Goal: Task Accomplishment & Management: Manage account settings

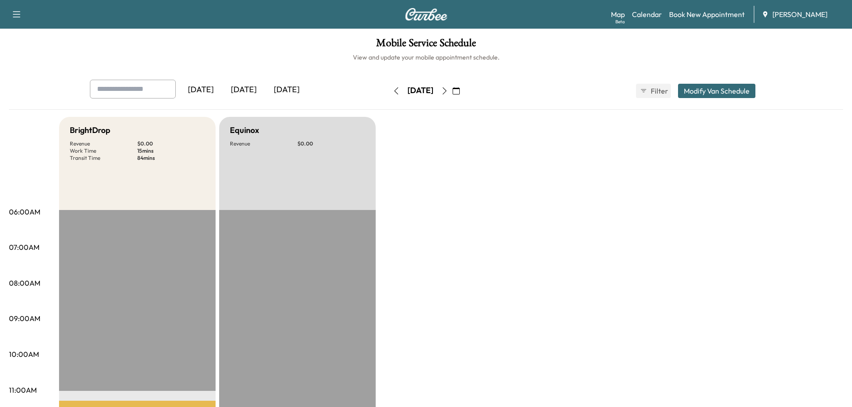
click at [245, 86] on div "[DATE]" at bounding box center [243, 90] width 43 height 21
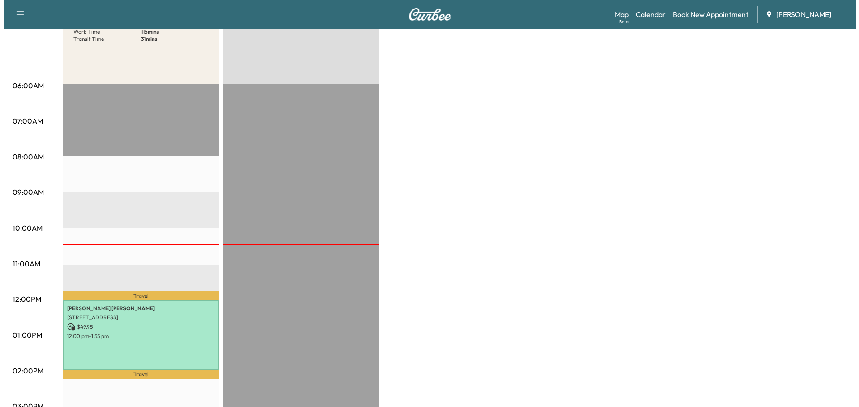
scroll to position [179, 0]
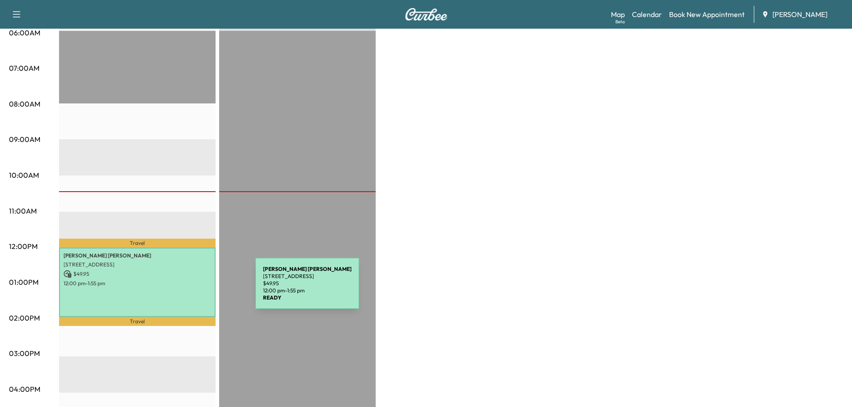
click at [188, 289] on div "[PERSON_NAME] [STREET_ADDRESS] $ 49.95 12:00 pm - 1:55 pm" at bounding box center [137, 281] width 157 height 69
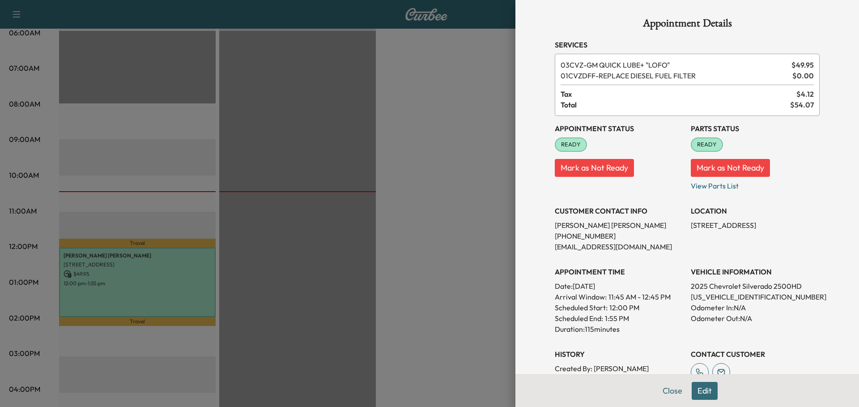
click at [738, 296] on p "[US_VEHICLE_IDENTIFICATION_NUMBER]" at bounding box center [755, 296] width 129 height 11
copy p "[US_VEHICLE_IDENTIFICATION_NUMBER]"
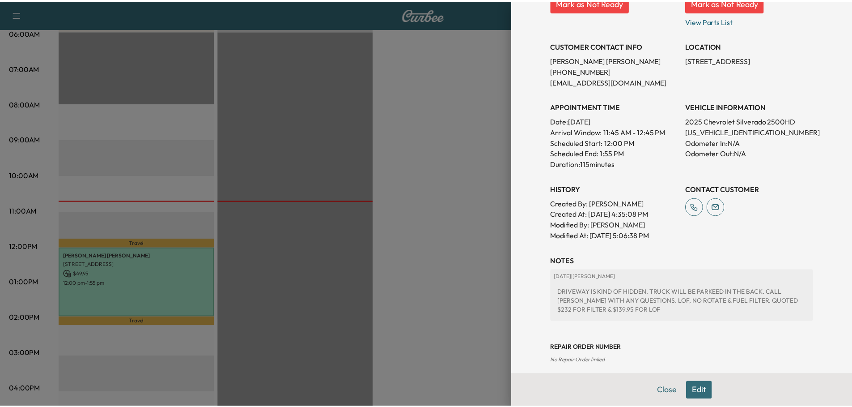
scroll to position [173, 0]
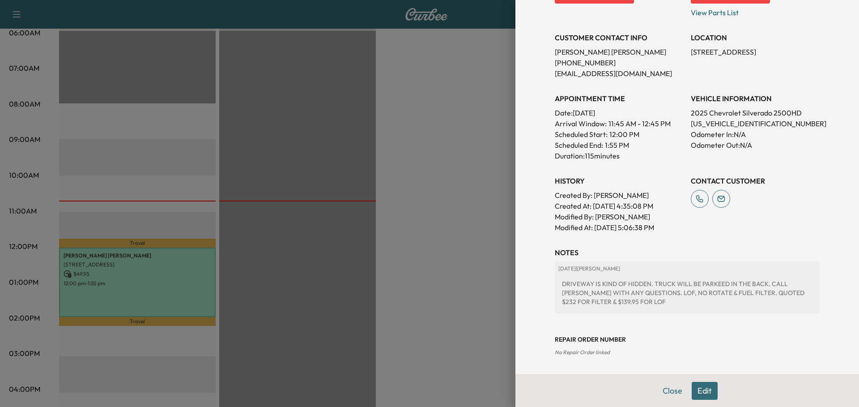
click at [442, 272] on div at bounding box center [429, 203] width 859 height 407
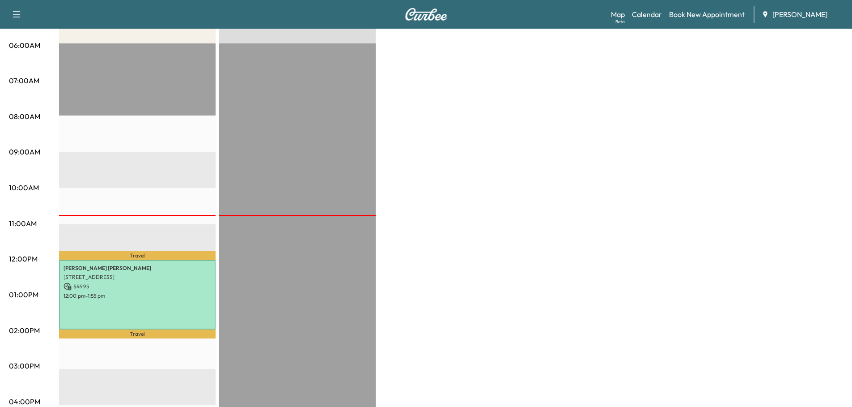
scroll to position [0, 0]
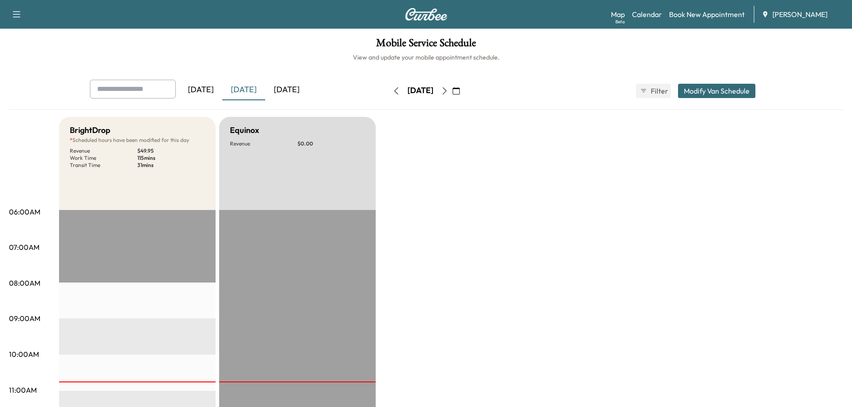
drag, startPoint x: 296, startPoint y: 89, endPoint x: 299, endPoint y: 93, distance: 4.8
click at [299, 92] on div "[DATE]" at bounding box center [286, 90] width 43 height 21
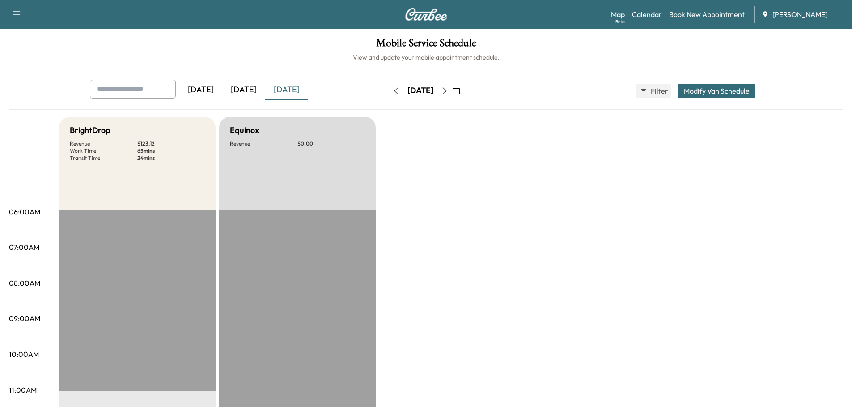
click at [249, 92] on div "[DATE]" at bounding box center [243, 90] width 43 height 21
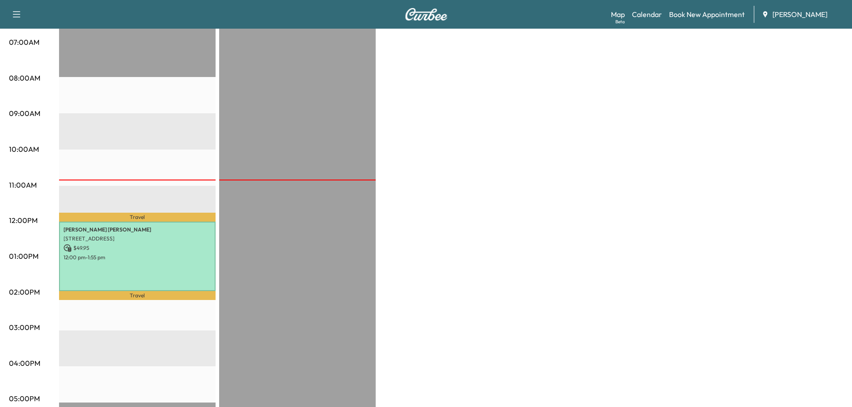
scroll to position [179, 0]
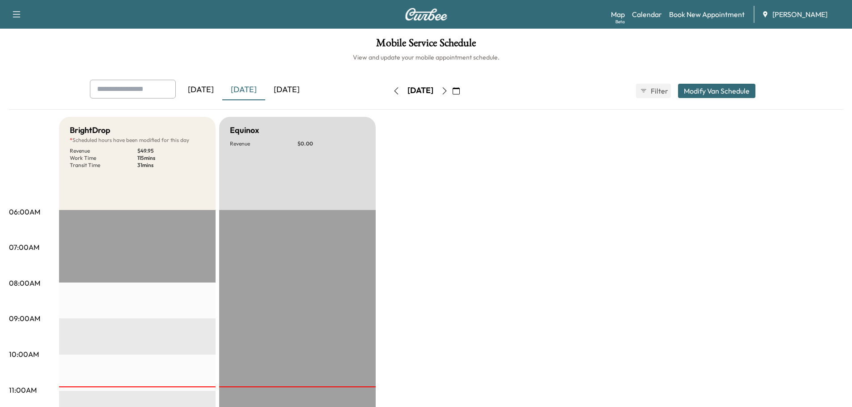
click at [291, 90] on div "[DATE]" at bounding box center [286, 90] width 43 height 21
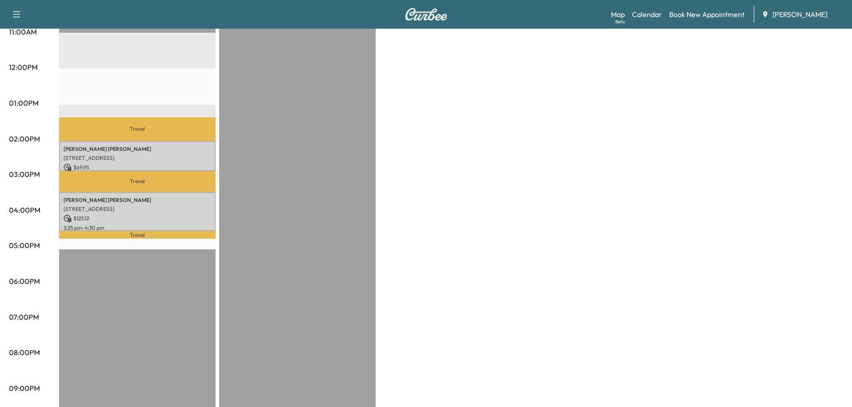
scroll to position [390, 0]
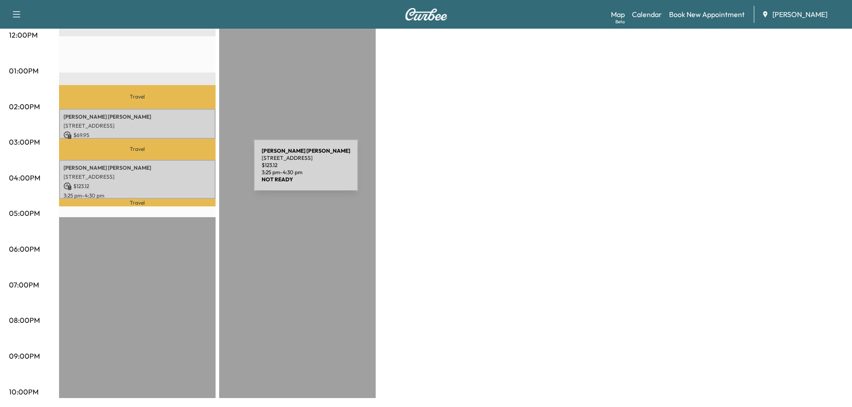
click at [187, 173] on p "[STREET_ADDRESS]" at bounding box center [138, 176] width 148 height 7
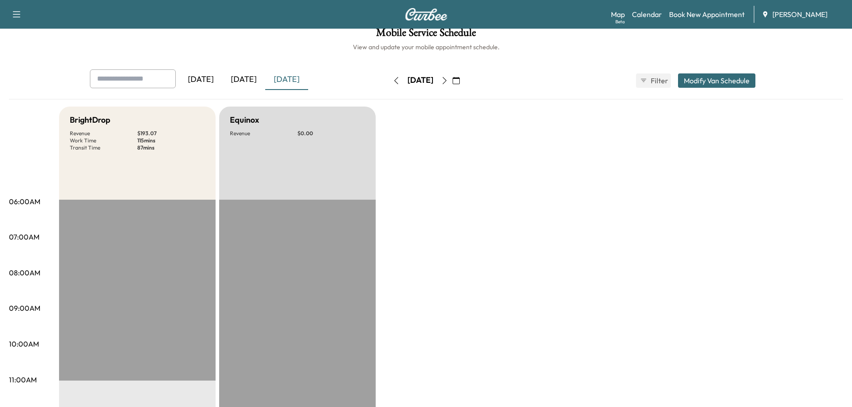
scroll to position [0, 0]
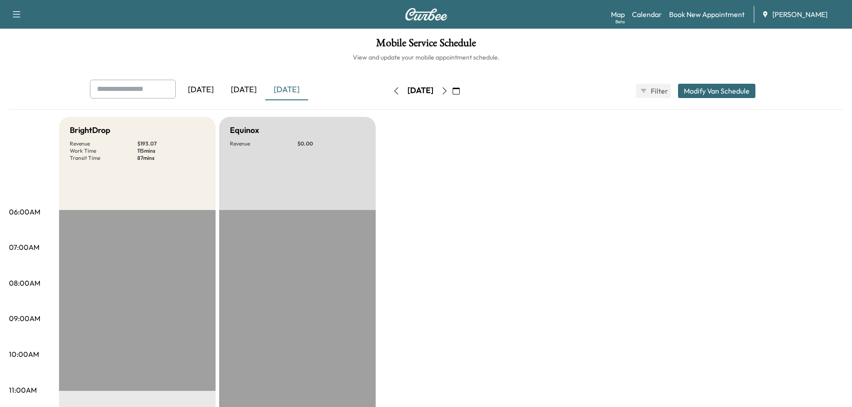
click at [247, 89] on div "[DATE]" at bounding box center [243, 90] width 43 height 21
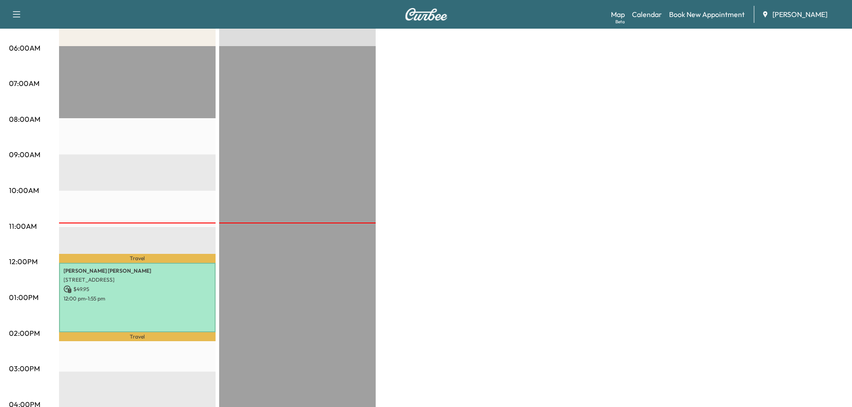
scroll to position [224, 0]
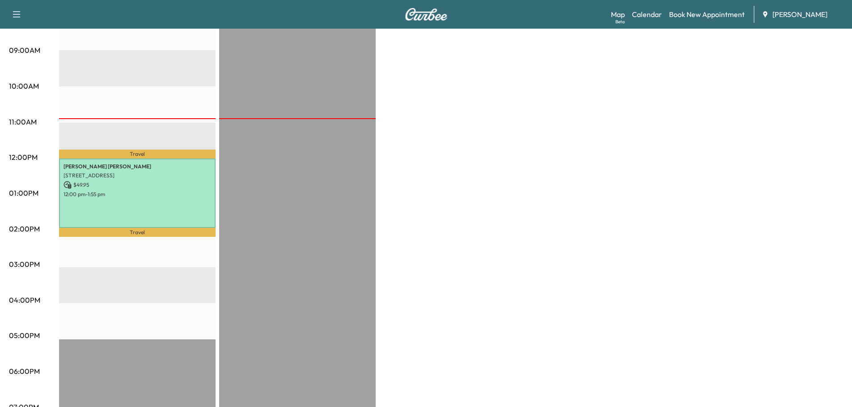
scroll to position [268, 0]
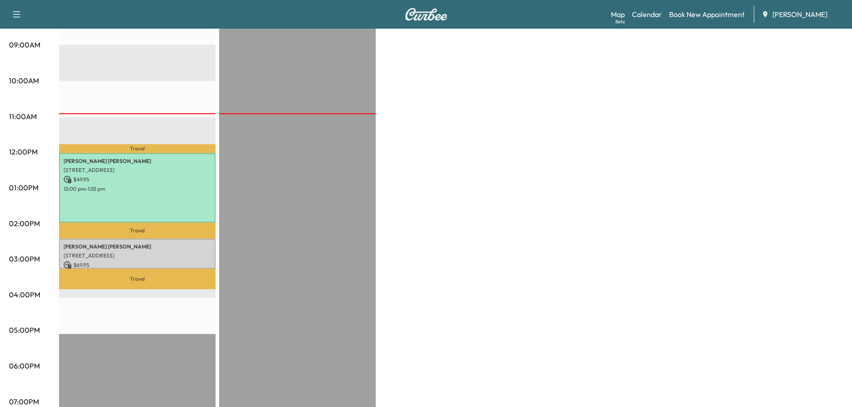
scroll to position [358, 0]
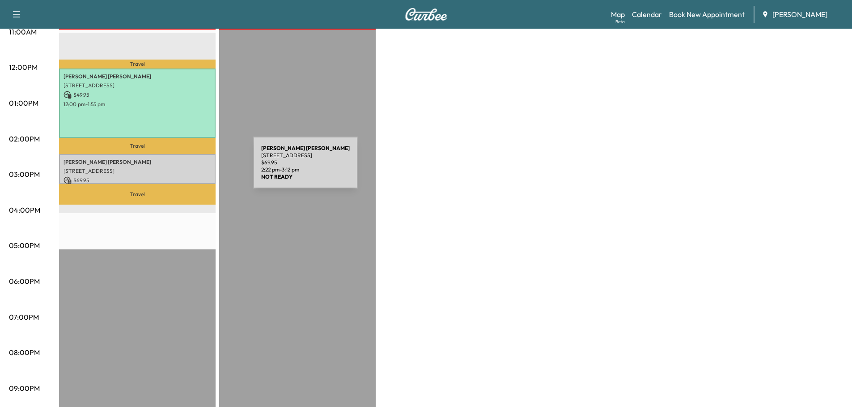
click at [186, 168] on p "1622 13th St, Waukegan, IL 60085, USA" at bounding box center [138, 170] width 148 height 7
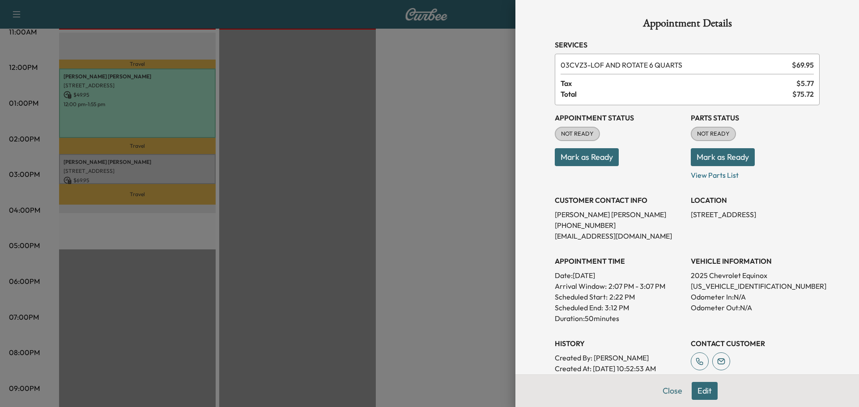
click at [585, 160] on button "Mark as Ready" at bounding box center [587, 157] width 64 height 18
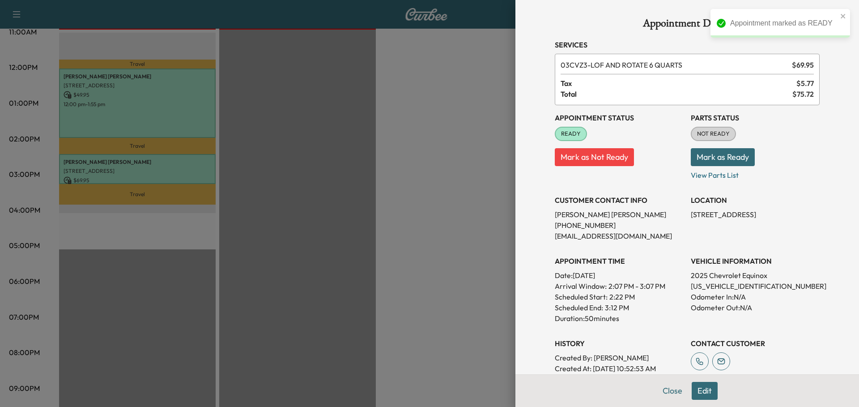
click at [714, 159] on button "Mark as Ready" at bounding box center [723, 157] width 64 height 18
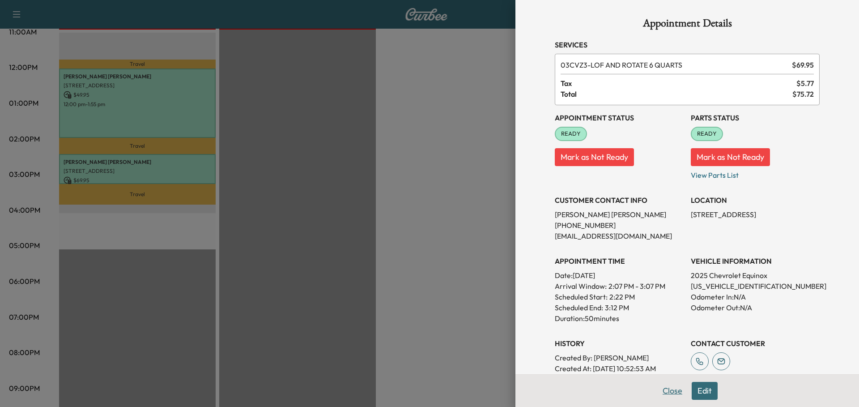
click at [668, 390] on button "Close" at bounding box center [672, 391] width 31 height 18
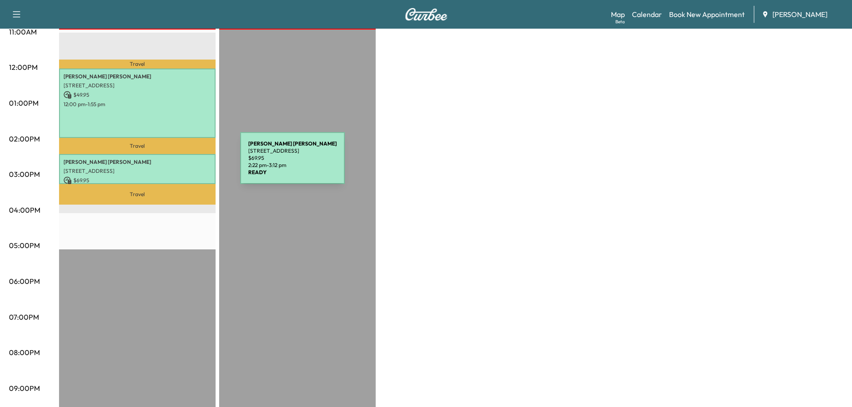
click at [173, 163] on div "CATHY RODRIGUEZ 1622 13th St, Waukegan, IL 60085, USA $ 69.95 2:22 pm - 3:12 pm" at bounding box center [137, 169] width 157 height 30
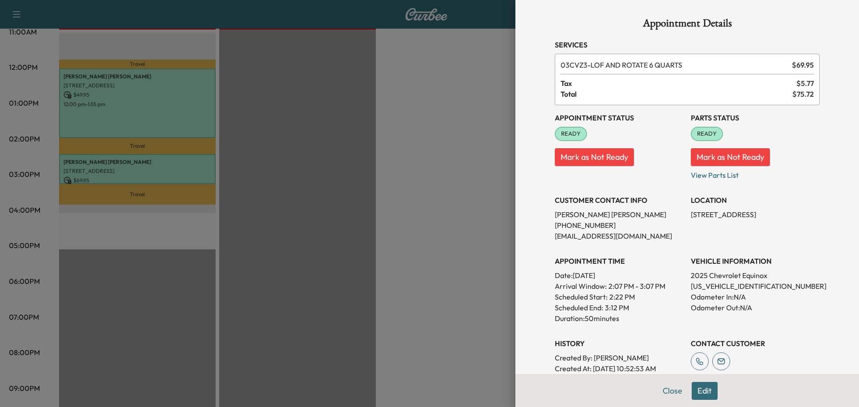
click at [742, 286] on p "3GNAXLEG8SL280934" at bounding box center [755, 285] width 129 height 11
copy p "3GNAXLEG8SL280934"
click at [350, 153] on div at bounding box center [429, 203] width 859 height 407
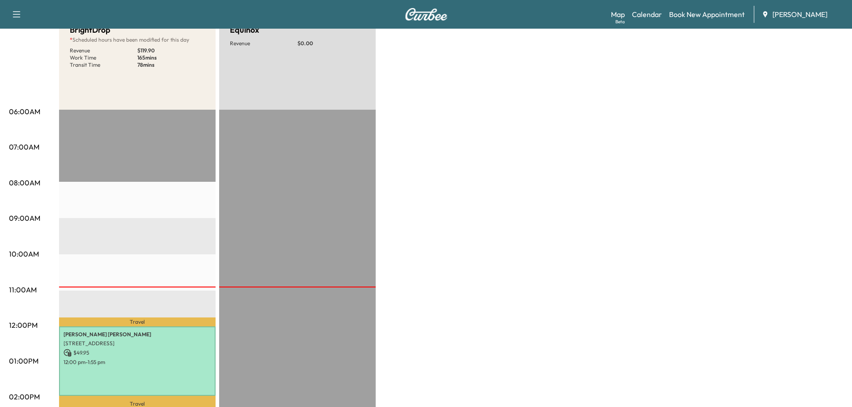
scroll to position [0, 0]
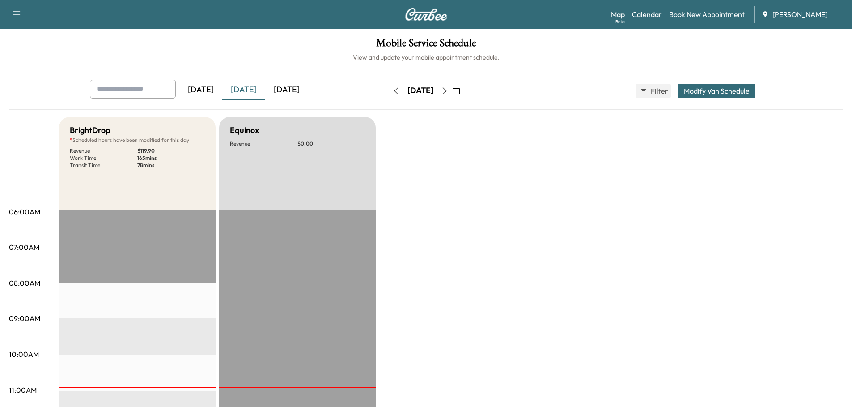
click at [460, 88] on icon "button" at bounding box center [456, 90] width 7 height 7
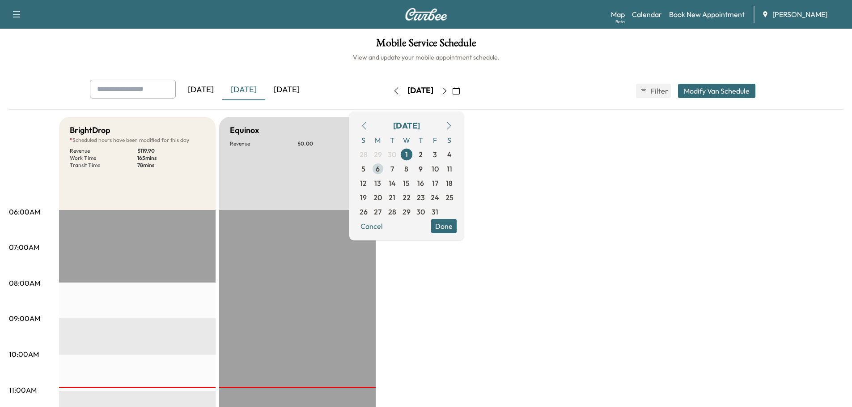
click at [380, 168] on span "6" at bounding box center [378, 168] width 4 height 11
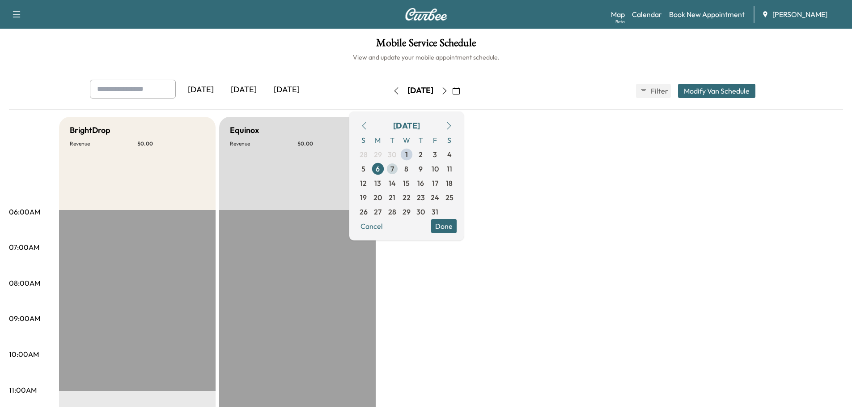
click at [394, 169] on span "7" at bounding box center [392, 168] width 4 height 11
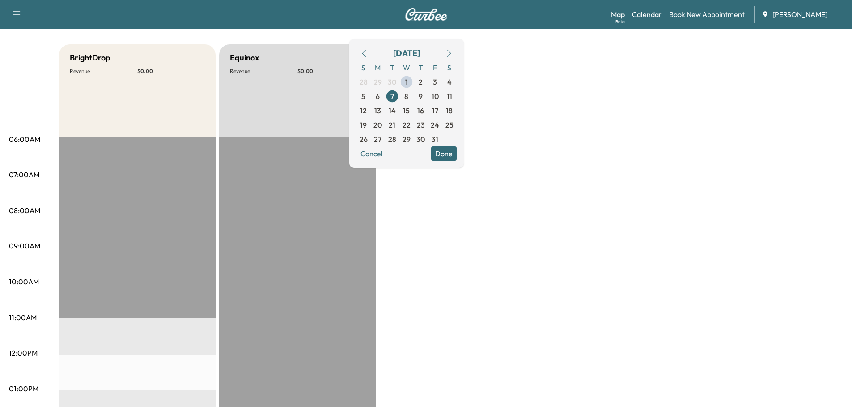
scroll to position [45, 0]
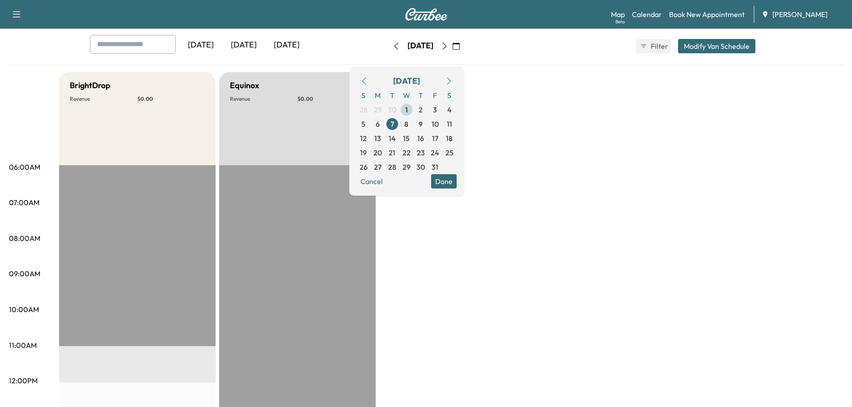
click at [251, 41] on div "[DATE]" at bounding box center [243, 45] width 43 height 21
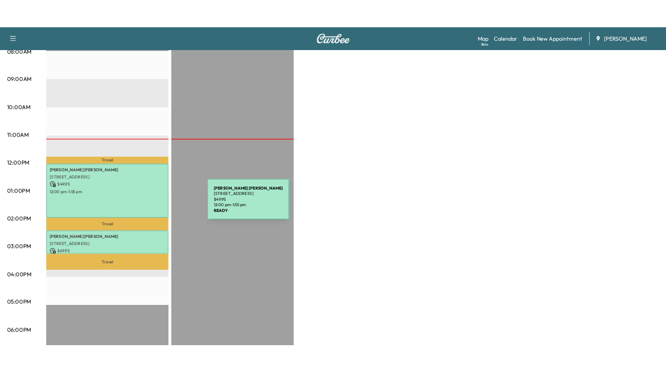
scroll to position [268, 0]
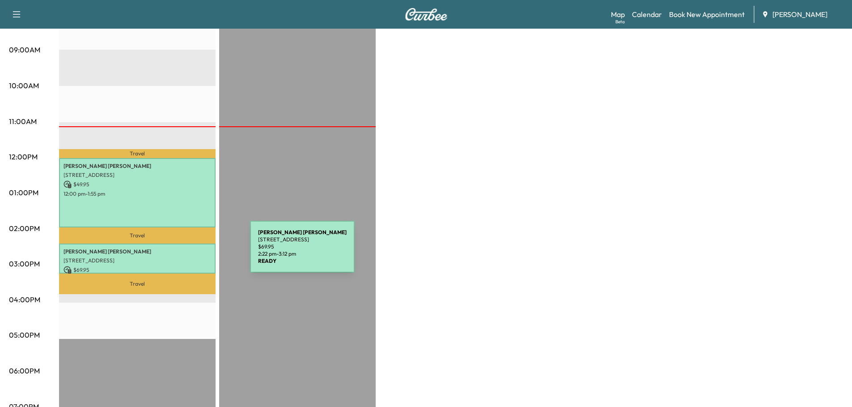
click at [183, 252] on div "CATHY RODRIGUEZ 1622 13th St, Waukegan, IL 60085, USA $ 69.95 2:22 pm - 3:12 pm" at bounding box center [137, 258] width 157 height 30
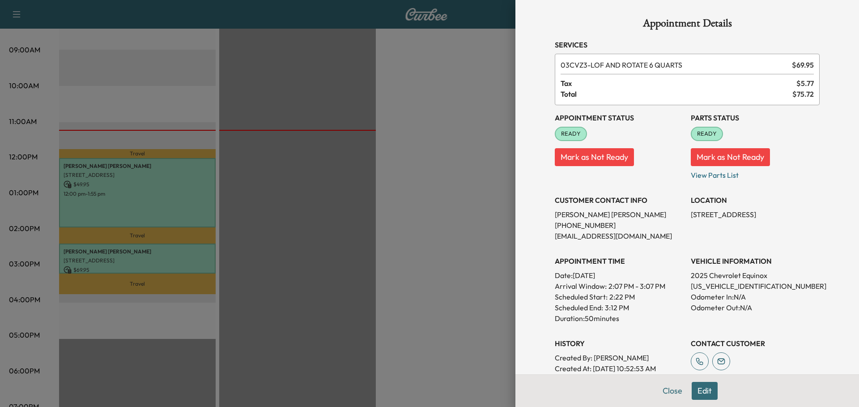
click at [735, 284] on p "3GNAXLEG8SL280934" at bounding box center [755, 285] width 129 height 11
copy p "3GNAXLEG8SL280934"
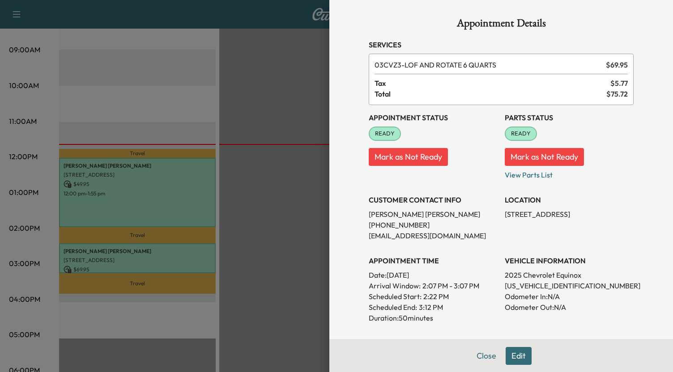
click at [263, 182] on div at bounding box center [336, 186] width 673 height 372
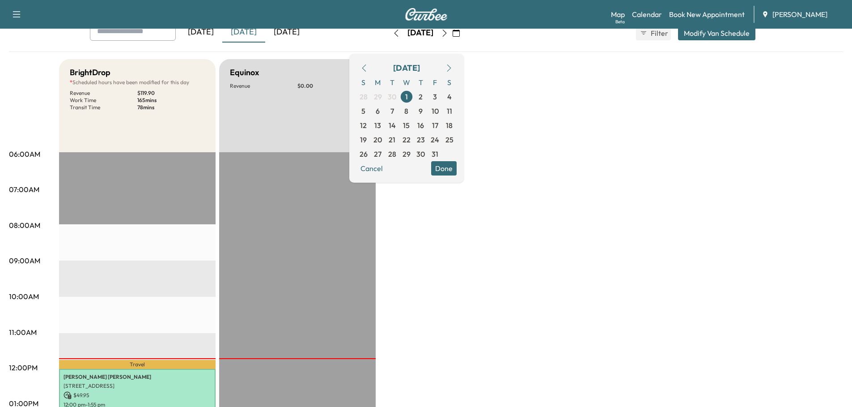
scroll to position [390, 0]
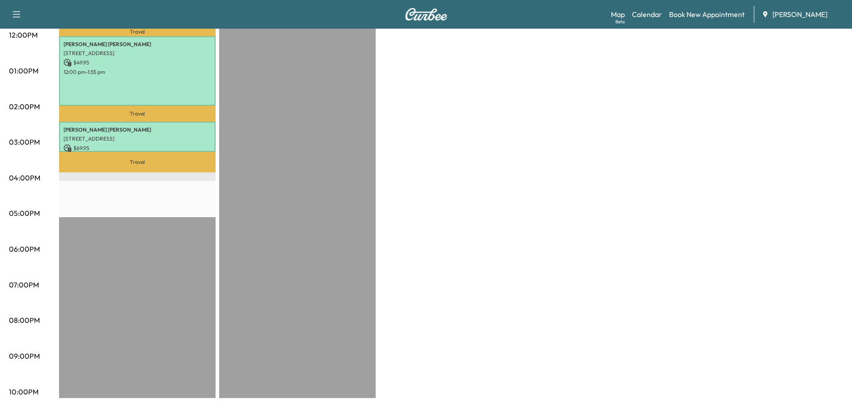
drag, startPoint x: 399, startPoint y: 201, endPoint x: 469, endPoint y: 331, distance: 147.7
drag, startPoint x: 264, startPoint y: 140, endPoint x: 299, endPoint y: 290, distance: 153.5
click at [299, 301] on div "EST Start" at bounding box center [297, 109] width 157 height 578
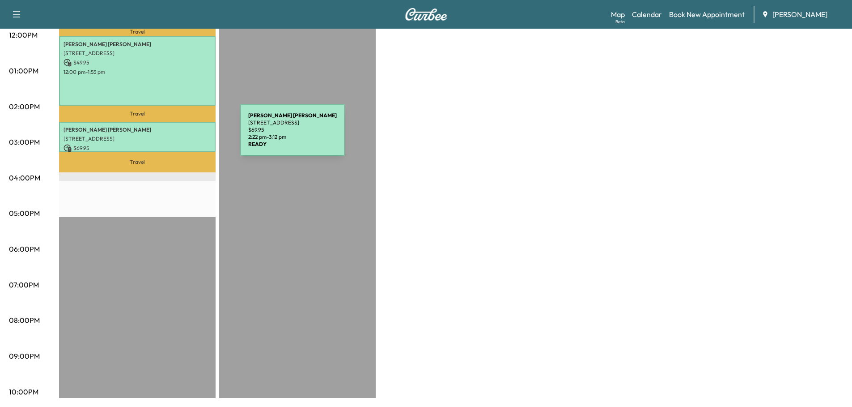
click at [173, 135] on p "[STREET_ADDRESS]" at bounding box center [138, 138] width 148 height 7
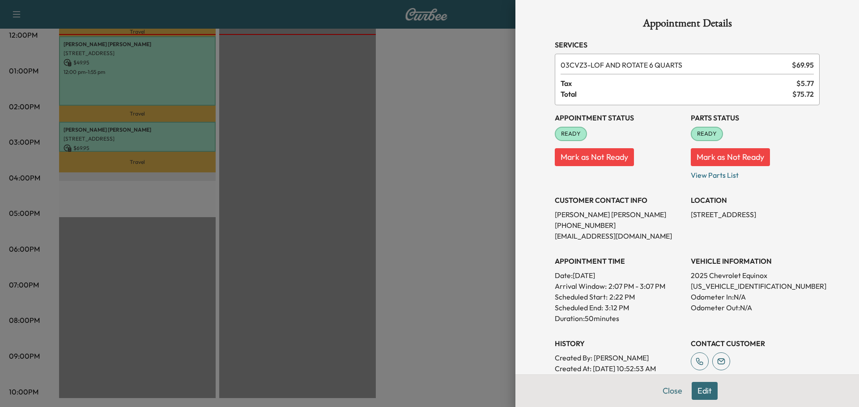
click at [350, 192] on div at bounding box center [429, 203] width 859 height 407
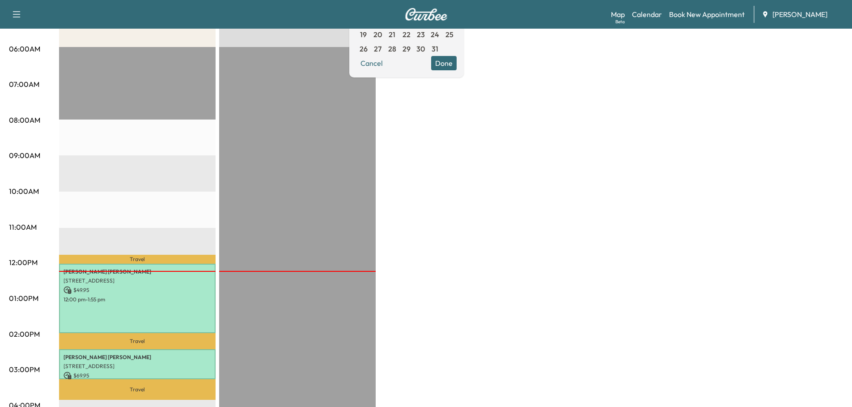
scroll to position [179, 0]
